Goal: Check status

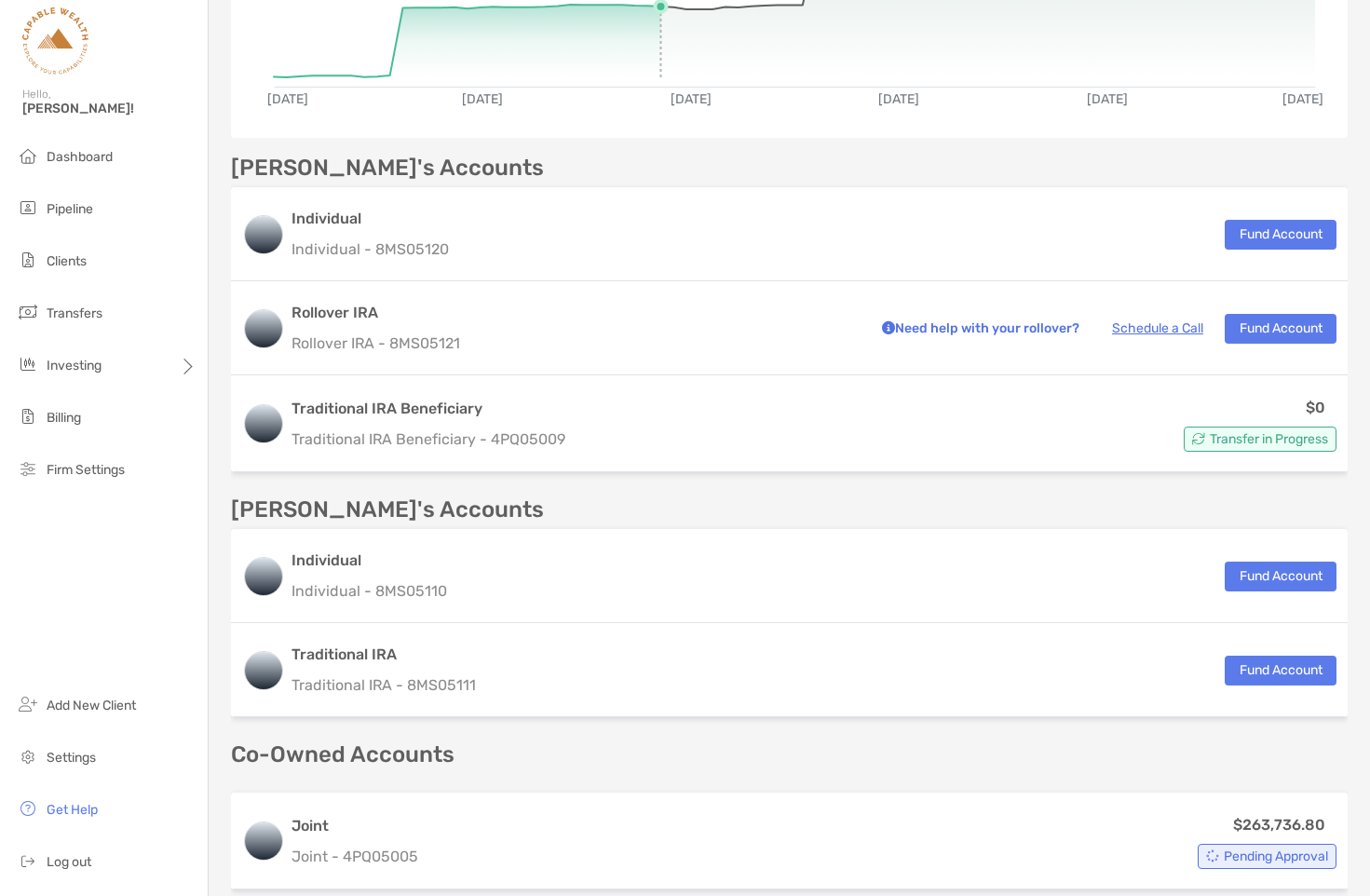
scroll to position [690, 0]
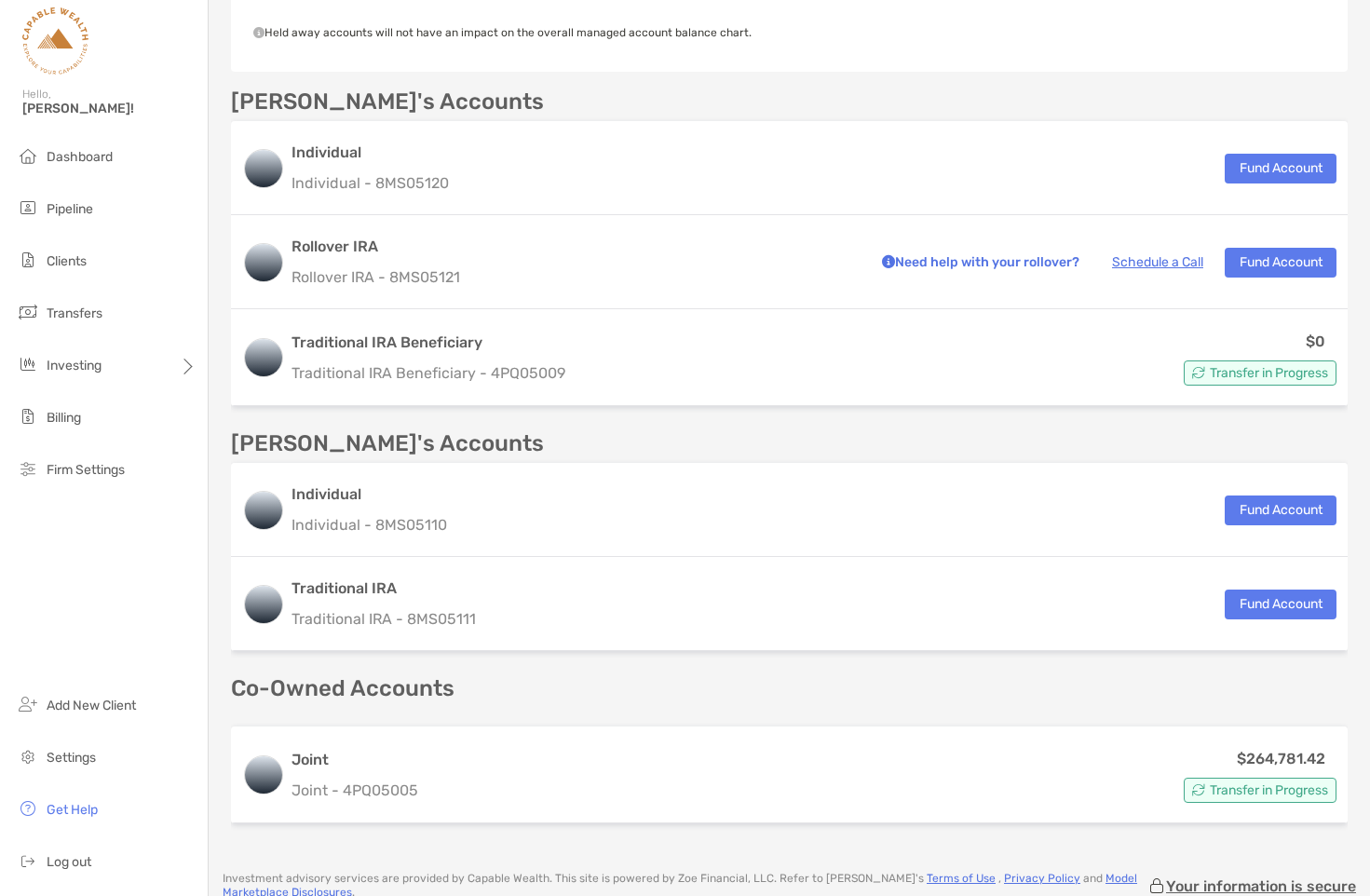
scroll to position [749, 0]
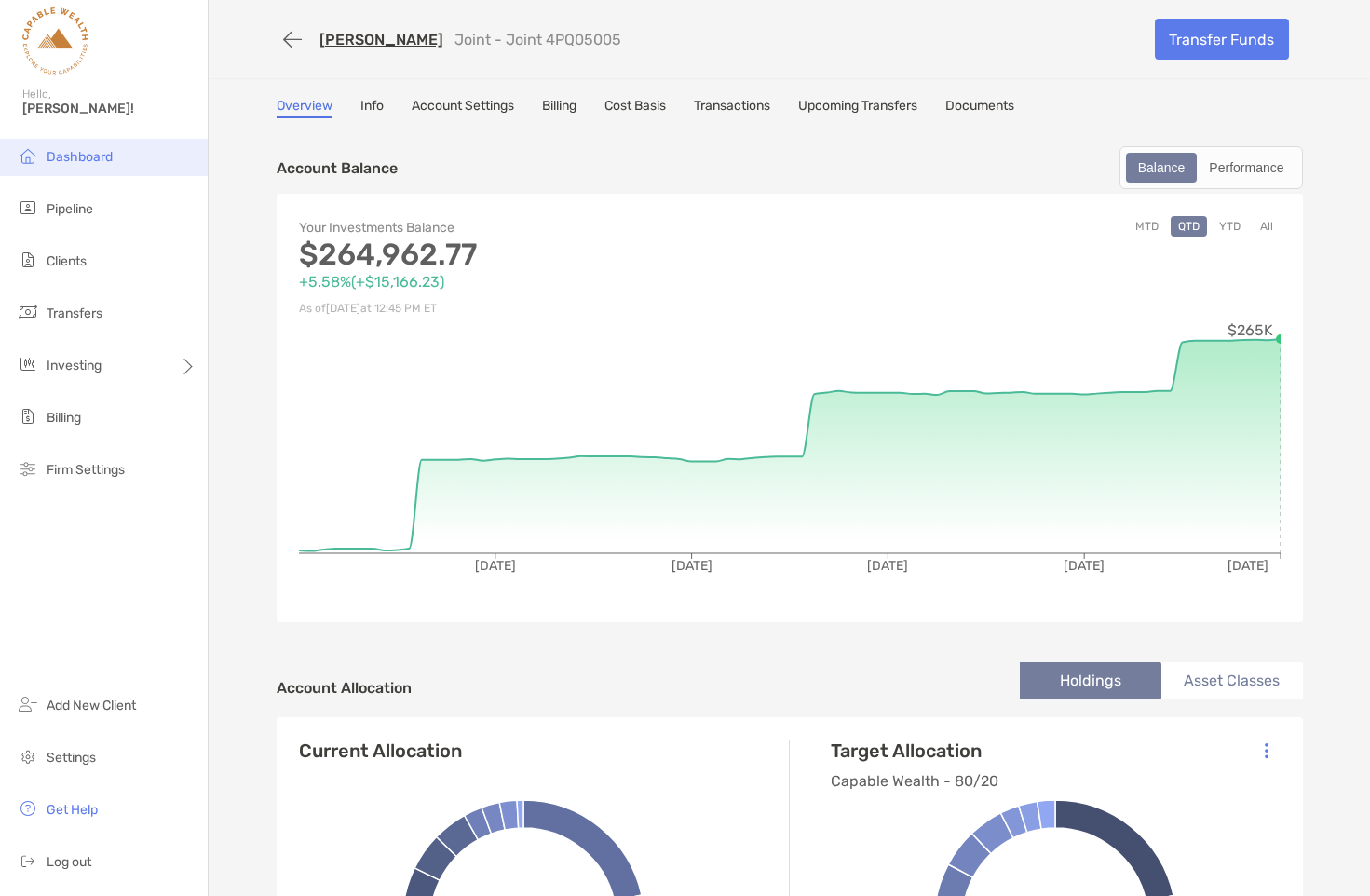
click at [75, 160] on span "Dashboard" at bounding box center [80, 156] width 66 height 16
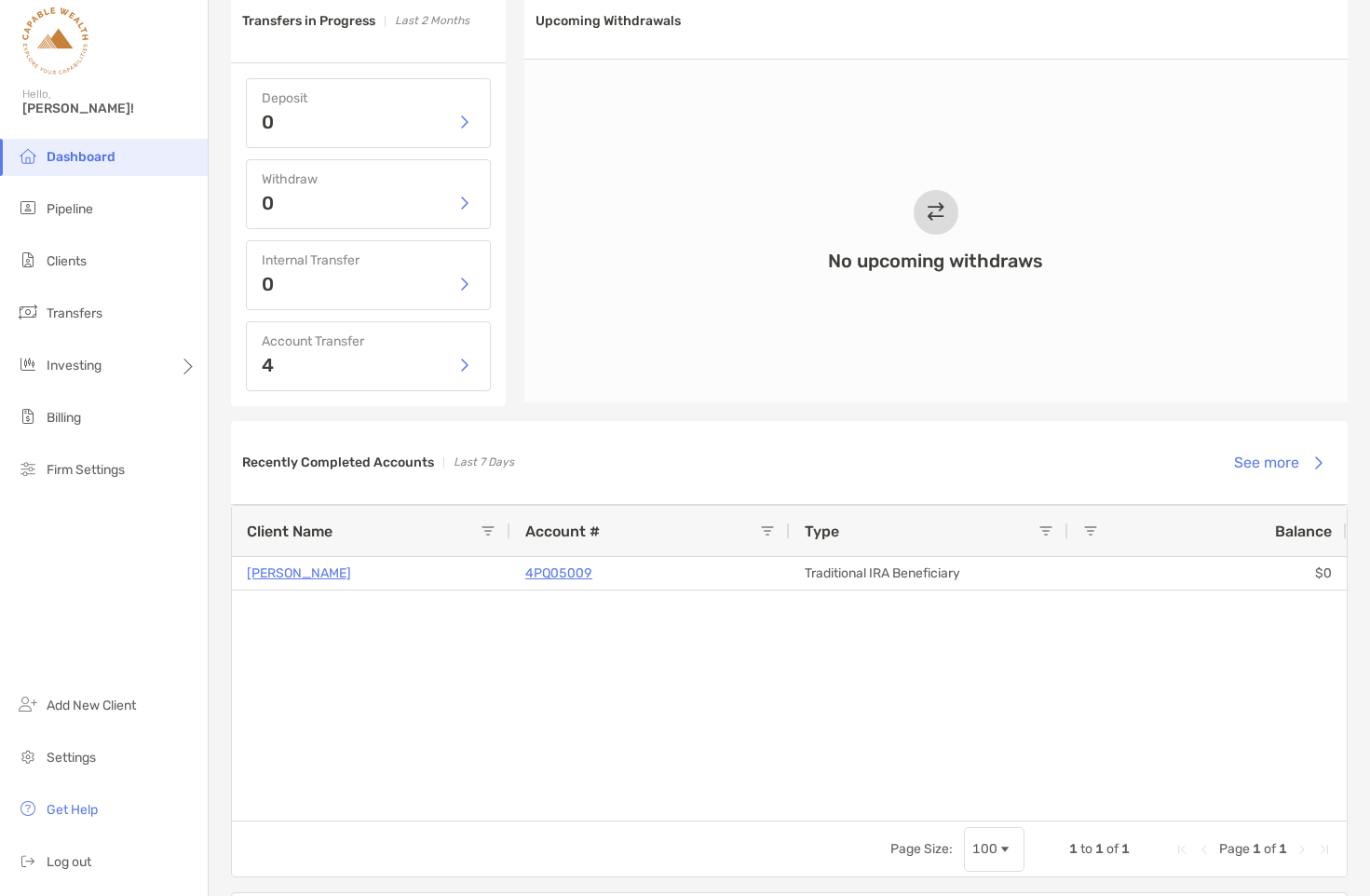
scroll to position [1004, 0]
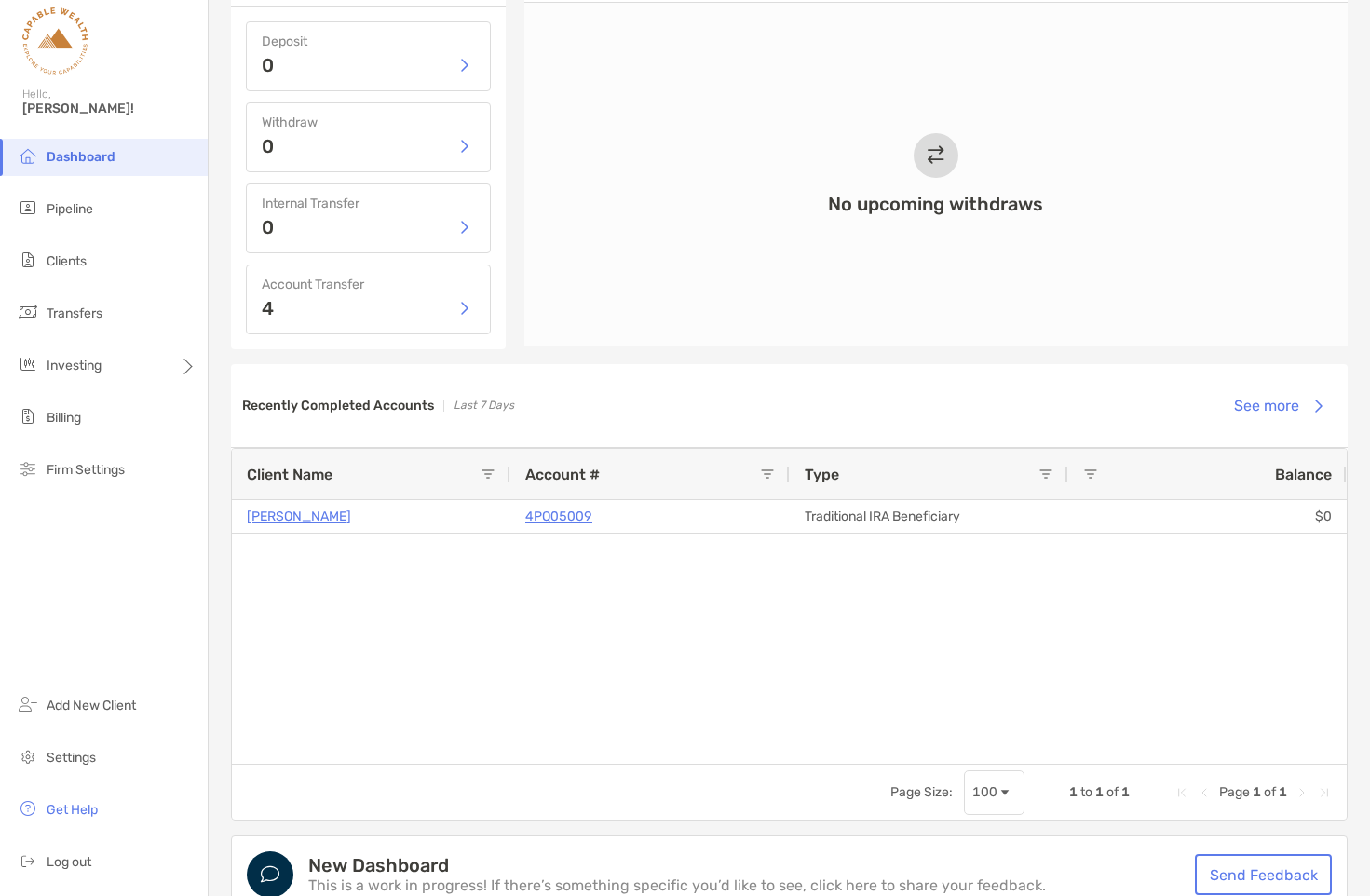
click at [422, 299] on div "4" at bounding box center [368, 308] width 213 height 28
click at [467, 308] on button "button" at bounding box center [464, 308] width 22 height 28
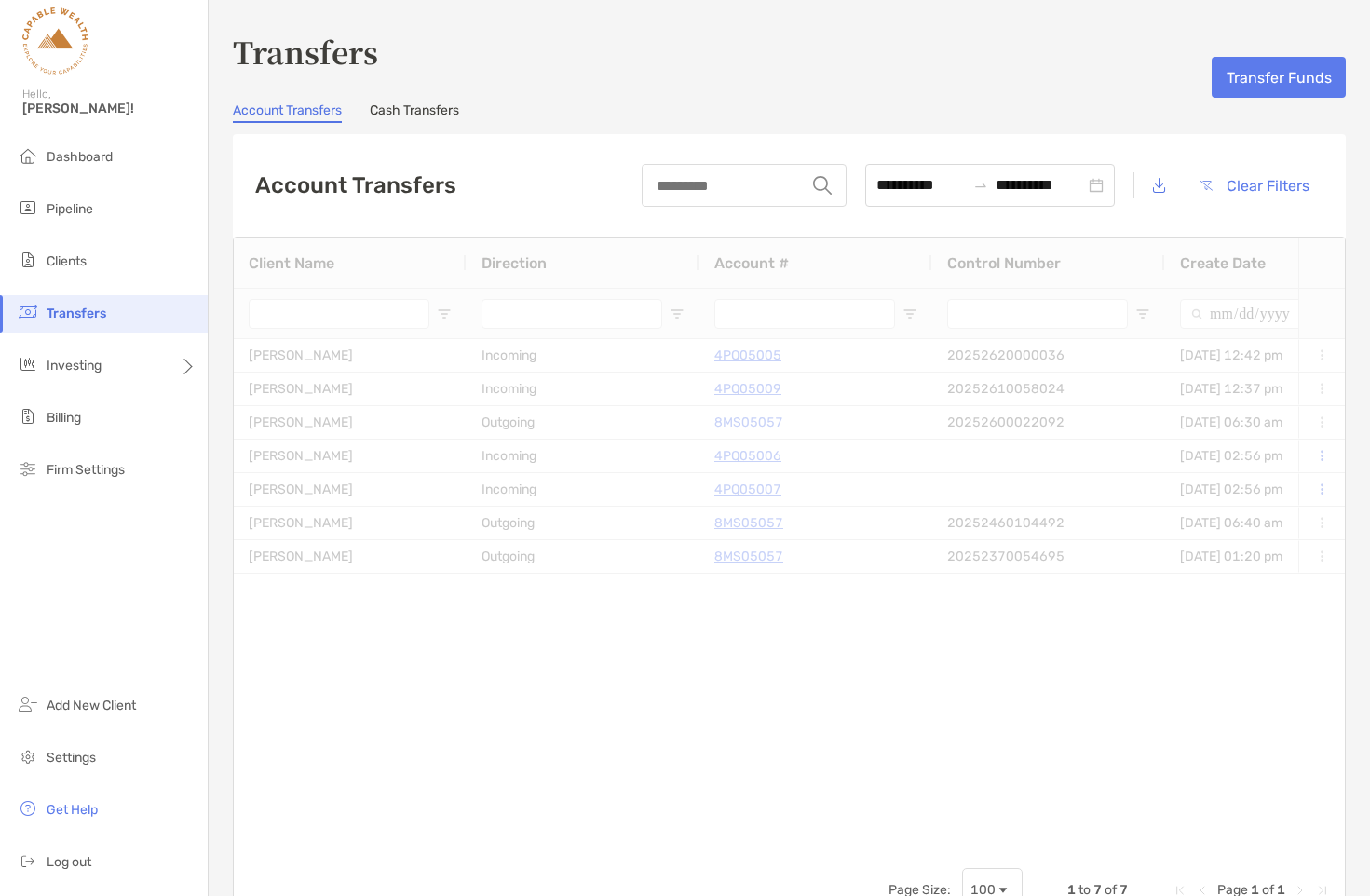
type input "**********"
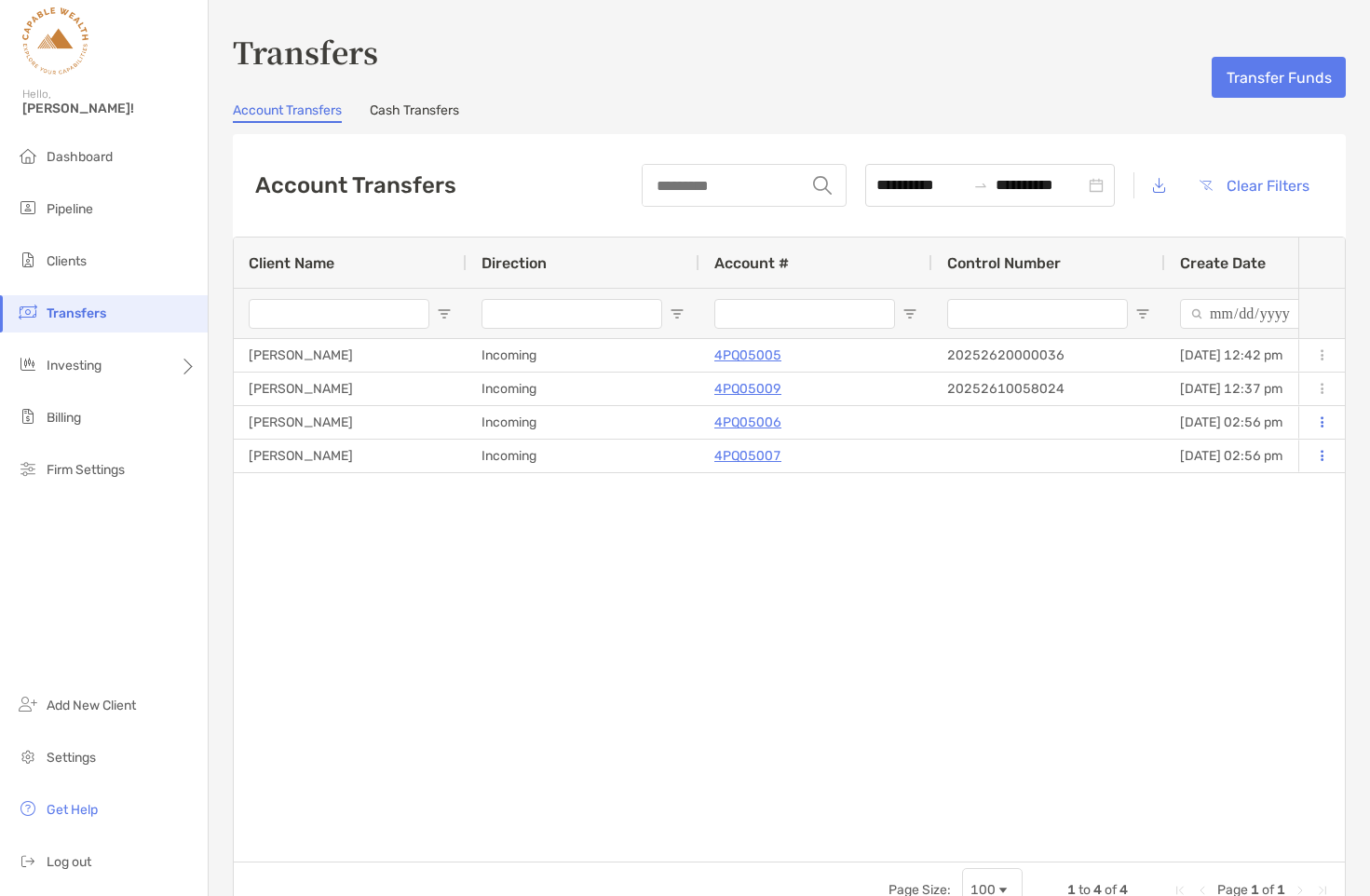
click at [628, 604] on div "Erin Cassidy-Lunman Incoming 4PQ05005 20252620000036 09/18/2025 - 12:42 pm Requ…" at bounding box center [766, 601] width 1065 height 523
click at [405, 541] on div "Erin Cassidy-Lunman Incoming 4PQ05005 20252620000036 09/18/2025 - 12:42 pm Requ…" at bounding box center [766, 601] width 1065 height 523
click at [68, 263] on span "Clients" at bounding box center [66, 261] width 40 height 16
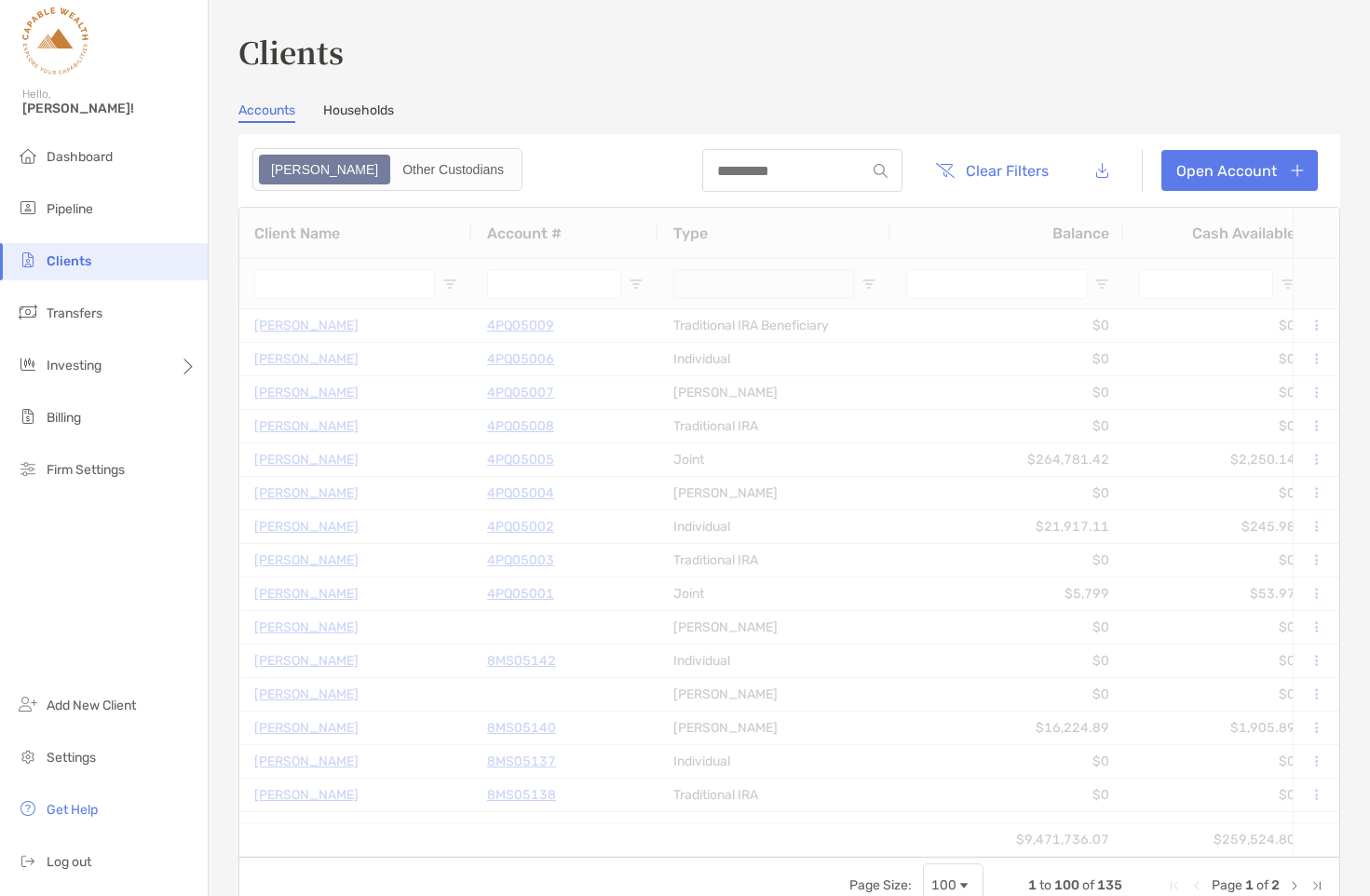
type input "****"
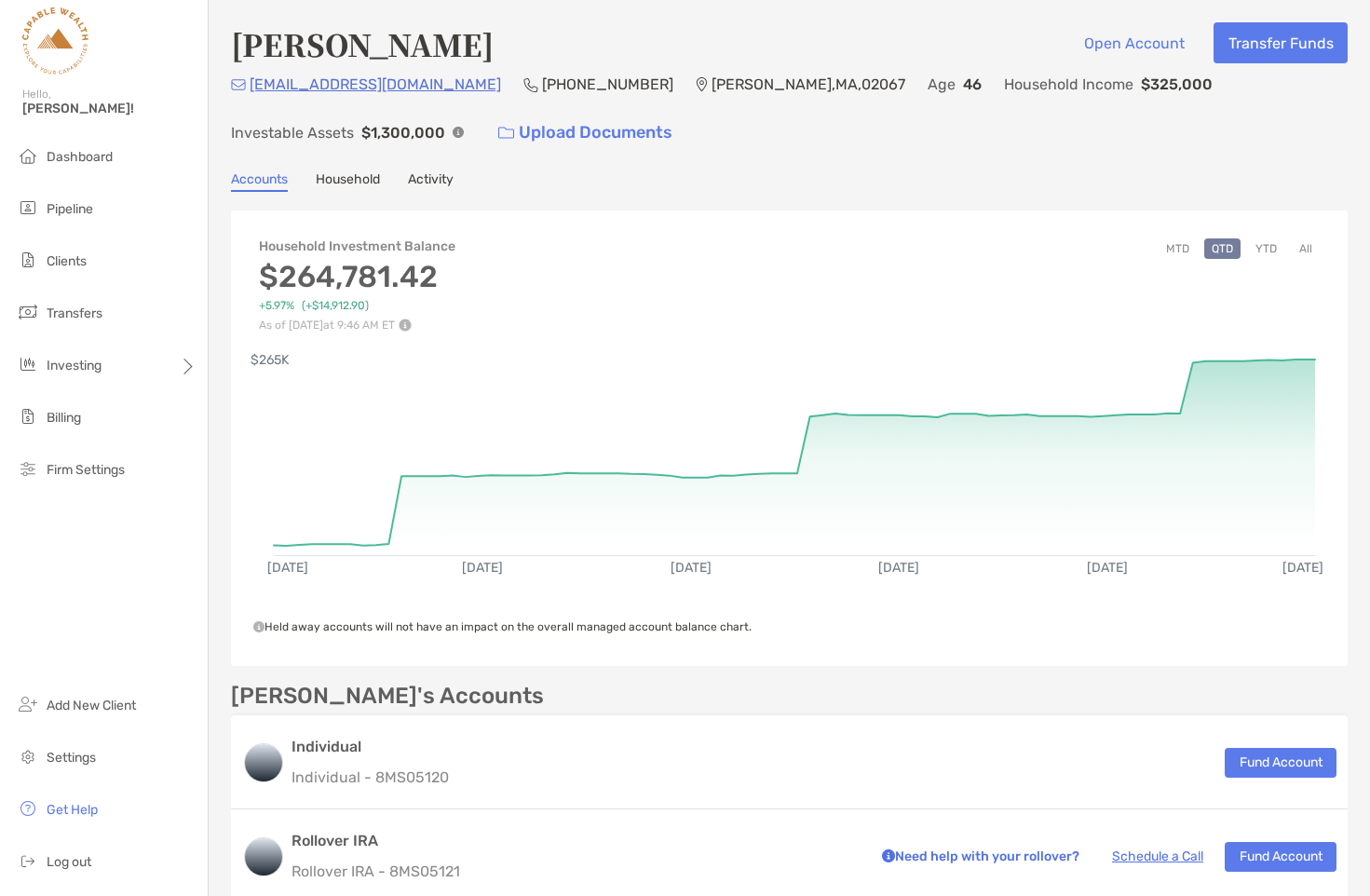
click at [364, 184] on link "Household" at bounding box center [348, 181] width 64 height 20
